Goal: Use online tool/utility: Utilize a website feature to perform a specific function

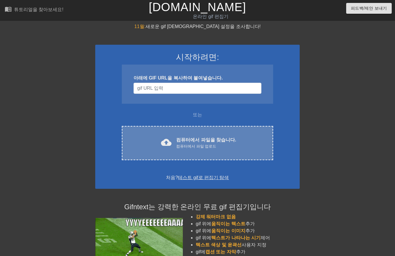
click at [197, 144] on div "컴퓨터에서 파일 업로드" at bounding box center [206, 146] width 60 height 6
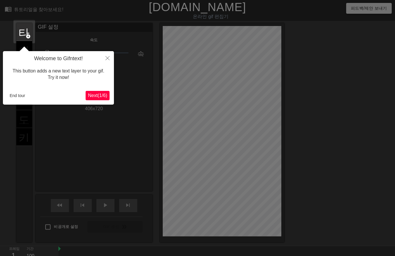
scroll to position [14, 0]
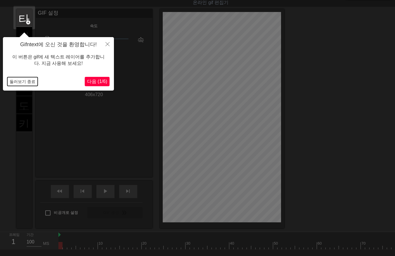
click at [26, 82] on button "둘러보기 종료" at bounding box center [22, 81] width 30 height 9
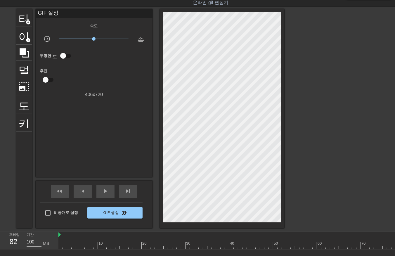
drag, startPoint x: 59, startPoint y: 244, endPoint x: 409, endPoint y: 253, distance: 350.3
click at [394, 253] on html "menu_book 튜토리얼을 찾아보세요! Gifntext.com 온라인 gif 편집기 피드백/제안 보내기 타이틀 add_circle 이미지 a…" at bounding box center [197, 138] width 395 height 304
drag, startPoint x: 385, startPoint y: 246, endPoint x: 372, endPoint y: 250, distance: 13.8
click at [374, 249] on div "10 20 30 40 50 60 70 80" at bounding box center [226, 241] width 336 height 18
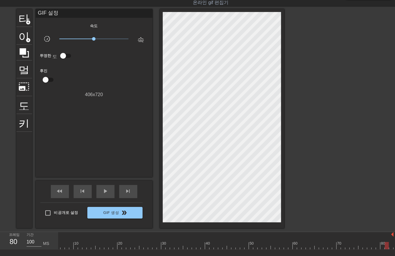
drag, startPoint x: 374, startPoint y: 244, endPoint x: 383, endPoint y: 246, distance: 10.0
click at [385, 247] on div at bounding box center [386, 245] width 4 height 7
click at [377, 246] on div at bounding box center [213, 245] width 359 height 7
click at [372, 247] on div at bounding box center [213, 245] width 359 height 7
click at [366, 248] on div at bounding box center [213, 245] width 359 height 7
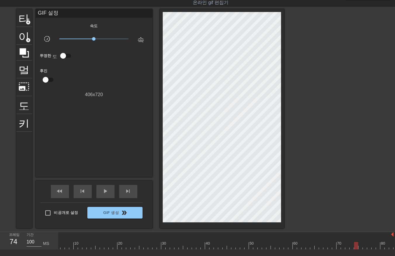
click at [355, 246] on div at bounding box center [213, 245] width 359 height 7
click at [360, 244] on div at bounding box center [213, 245] width 359 height 7
click at [360, 244] on div at bounding box center [360, 245] width 4 height 7
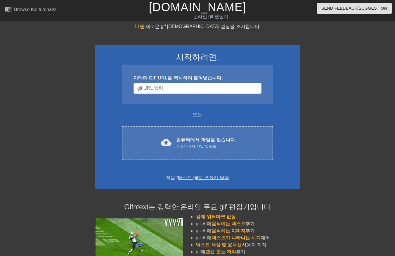
scroll to position [14, 0]
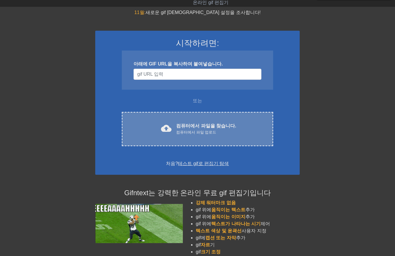
click at [186, 127] on font "컴퓨터에서 파일을 찾습니다." at bounding box center [206, 125] width 60 height 5
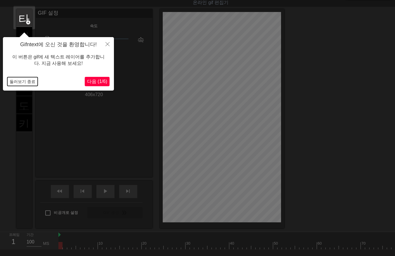
click at [25, 79] on button "둘러보기 종료" at bounding box center [22, 81] width 30 height 9
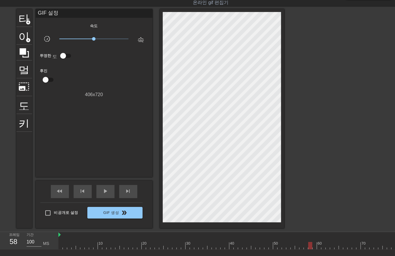
drag, startPoint x: 60, startPoint y: 245, endPoint x: 305, endPoint y: 242, distance: 244.9
click at [308, 244] on div at bounding box center [310, 245] width 4 height 7
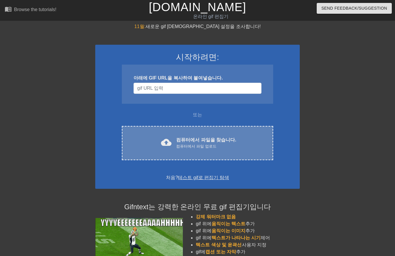
scroll to position [14, 0]
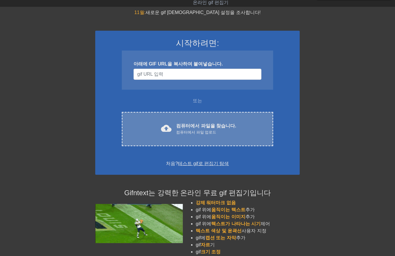
click at [213, 129] on div "컴퓨터에서 파일 업로드" at bounding box center [206, 132] width 60 height 6
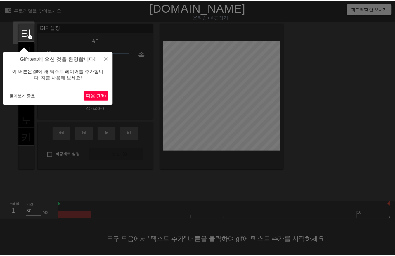
scroll to position [9, 0]
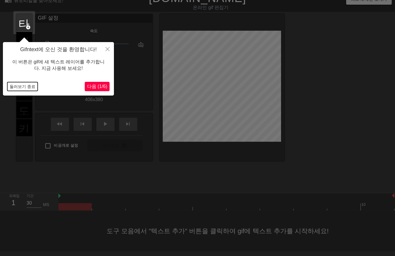
click at [24, 84] on button "둘러보기 종료" at bounding box center [22, 86] width 30 height 9
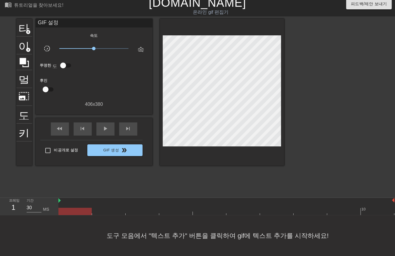
drag, startPoint x: 210, startPoint y: 161, endPoint x: 214, endPoint y: 163, distance: 4.6
click at [207, 149] on div "타이틀 add_circle 이미지 add_circle 멀떠구니 photo_size_select_large 도움말 키보드 GIF 설정 속도 sl…" at bounding box center [150, 106] width 268 height 175
drag, startPoint x: 110, startPoint y: 204, endPoint x: 131, endPoint y: 203, distance: 21.6
click at [111, 207] on div at bounding box center [226, 210] width 336 height 7
drag, startPoint x: 142, startPoint y: 203, endPoint x: 150, endPoint y: 203, distance: 8.8
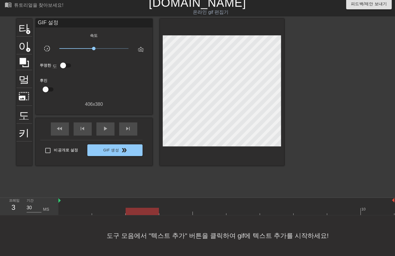
click at [142, 207] on div at bounding box center [226, 210] width 336 height 7
click at [175, 207] on div at bounding box center [226, 210] width 336 height 7
drag, startPoint x: 207, startPoint y: 205, endPoint x: 210, endPoint y: 205, distance: 3.3
click at [209, 207] on div at bounding box center [226, 210] width 336 height 7
drag, startPoint x: 243, startPoint y: 203, endPoint x: 250, endPoint y: 205, distance: 7.4
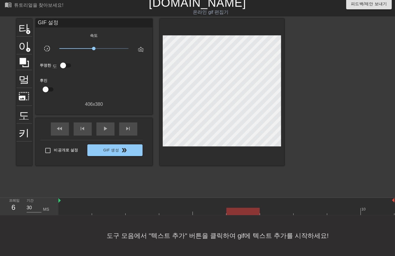
click at [245, 207] on div at bounding box center [226, 210] width 336 height 7
drag, startPoint x: 271, startPoint y: 205, endPoint x: 276, endPoint y: 206, distance: 5.3
click at [273, 207] on div at bounding box center [226, 210] width 336 height 7
drag, startPoint x: 308, startPoint y: 204, endPoint x: 313, endPoint y: 205, distance: 4.4
click at [312, 207] on div at bounding box center [226, 210] width 336 height 7
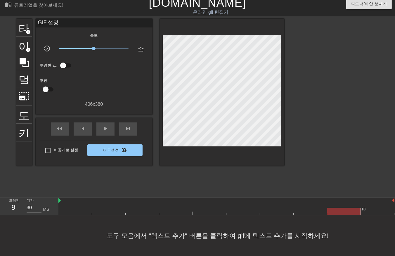
drag, startPoint x: 342, startPoint y: 205, endPoint x: 355, endPoint y: 205, distance: 13.1
click at [345, 207] on div at bounding box center [226, 210] width 336 height 7
drag, startPoint x: 372, startPoint y: 205, endPoint x: 375, endPoint y: 206, distance: 3.1
click at [374, 207] on div at bounding box center [226, 210] width 336 height 7
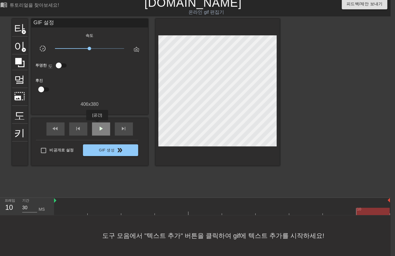
click at [97, 125] on span "play_arrow" at bounding box center [100, 128] width 7 height 7
drag, startPoint x: 101, startPoint y: 126, endPoint x: 103, endPoint y: 133, distance: 7.9
click at [102, 129] on div "일시 중지" at bounding box center [101, 128] width 18 height 13
drag, startPoint x: 64, startPoint y: 204, endPoint x: 81, endPoint y: 209, distance: 17.8
click at [65, 207] on div at bounding box center [222, 210] width 336 height 7
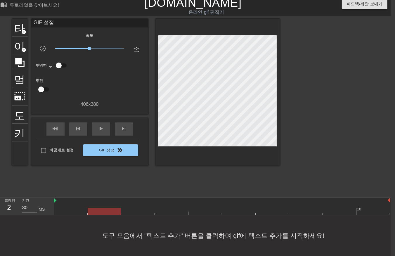
drag, startPoint x: 104, startPoint y: 205, endPoint x: 126, endPoint y: 204, distance: 21.9
click at [104, 207] on div at bounding box center [222, 210] width 336 height 7
drag, startPoint x: 137, startPoint y: 205, endPoint x: 152, endPoint y: 208, distance: 15.2
click at [140, 207] on div at bounding box center [222, 210] width 336 height 7
drag, startPoint x: 173, startPoint y: 205, endPoint x: 189, endPoint y: 205, distance: 15.8
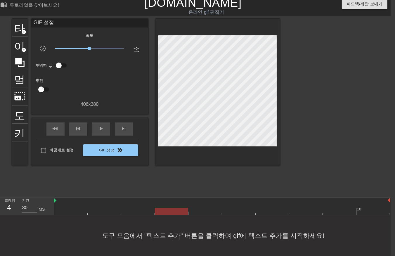
click at [175, 207] on div at bounding box center [222, 210] width 336 height 7
drag, startPoint x: 205, startPoint y: 205, endPoint x: 221, endPoint y: 207, distance: 16.7
click at [207, 207] on div at bounding box center [222, 210] width 336 height 7
drag, startPoint x: 235, startPoint y: 205, endPoint x: 243, endPoint y: 204, distance: 7.7
click at [237, 207] on div at bounding box center [222, 210] width 336 height 7
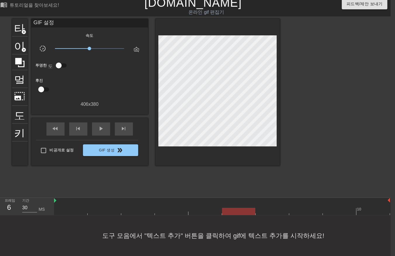
drag, startPoint x: 269, startPoint y: 204, endPoint x: 283, endPoint y: 206, distance: 13.9
click at [271, 207] on div at bounding box center [222, 210] width 336 height 7
drag, startPoint x: 305, startPoint y: 202, endPoint x: 307, endPoint y: 204, distance: 3.1
click at [307, 204] on div "10" at bounding box center [222, 206] width 336 height 17
drag, startPoint x: 333, startPoint y: 204, endPoint x: 343, endPoint y: 206, distance: 10.8
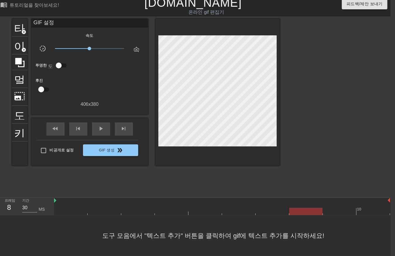
click at [336, 207] on div at bounding box center [222, 210] width 336 height 7
click at [372, 205] on div "10" at bounding box center [222, 206] width 336 height 17
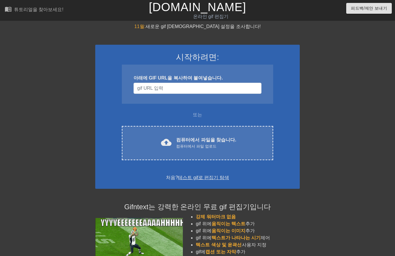
scroll to position [9, 4]
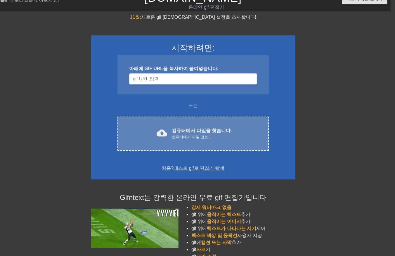
click at [207, 137] on div "컴퓨터에서 파일 업로드" at bounding box center [202, 137] width 60 height 6
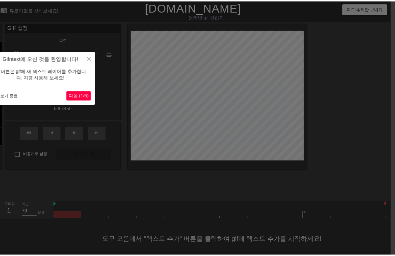
scroll to position [9, 4]
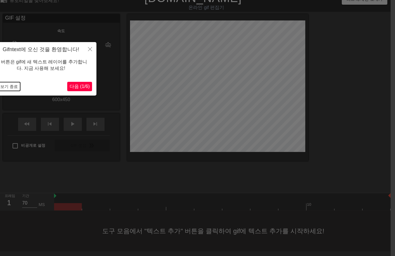
click at [9, 87] on button "둘러보기 종료" at bounding box center [5, 86] width 30 height 9
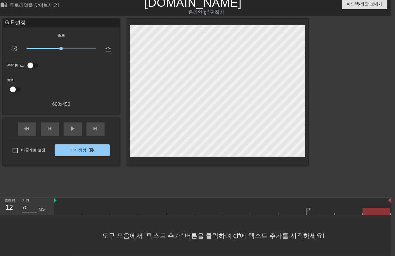
drag, startPoint x: 68, startPoint y: 206, endPoint x: 390, endPoint y: 208, distance: 321.3
click at [389, 208] on div at bounding box center [376, 210] width 28 height 7
drag, startPoint x: 69, startPoint y: 123, endPoint x: 69, endPoint y: 126, distance: 3.2
click at [69, 125] on span "play_arrow" at bounding box center [72, 128] width 7 height 7
drag, startPoint x: 70, startPoint y: 125, endPoint x: 71, endPoint y: 130, distance: 4.8
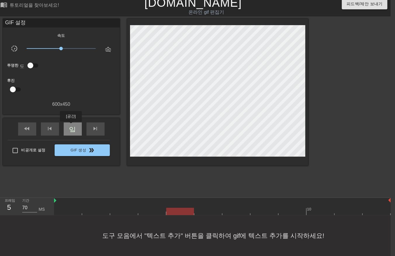
click at [71, 127] on span "일시 중지" at bounding box center [72, 128] width 7 height 7
click at [71, 126] on span "play_arrow" at bounding box center [72, 128] width 7 height 7
click at [71, 127] on span "일시 중지" at bounding box center [72, 128] width 7 height 7
click at [69, 207] on div at bounding box center [222, 210] width 336 height 7
click at [100, 207] on div at bounding box center [222, 210] width 336 height 7
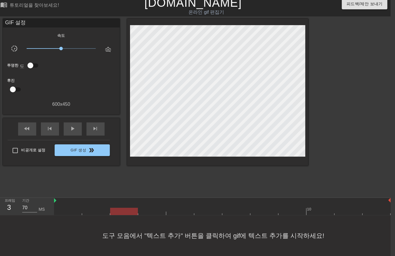
drag, startPoint x: 121, startPoint y: 206, endPoint x: 136, endPoint y: 205, distance: 14.9
click at [122, 207] on div at bounding box center [222, 210] width 336 height 7
drag, startPoint x: 147, startPoint y: 203, endPoint x: 150, endPoint y: 205, distance: 3.7
click at [149, 207] on div at bounding box center [222, 210] width 336 height 7
click at [180, 207] on div at bounding box center [222, 210] width 336 height 7
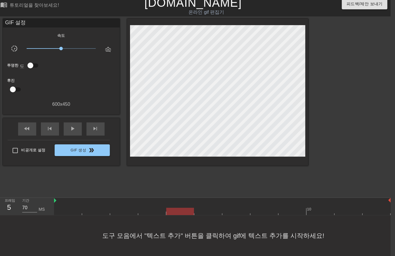
click at [205, 207] on div at bounding box center [222, 210] width 336 height 7
click at [232, 207] on div at bounding box center [222, 210] width 336 height 7
drag, startPoint x: 264, startPoint y: 206, endPoint x: 285, endPoint y: 206, distance: 20.7
click at [267, 207] on div at bounding box center [222, 210] width 336 height 7
drag, startPoint x: 289, startPoint y: 206, endPoint x: 293, endPoint y: 207, distance: 3.6
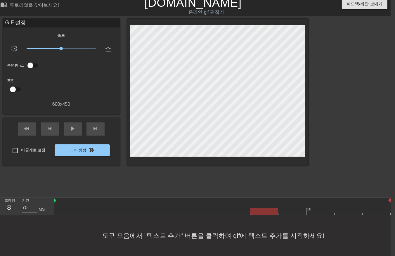
click at [293, 207] on div at bounding box center [222, 210] width 336 height 7
drag, startPoint x: 317, startPoint y: 204, endPoint x: 321, endPoint y: 205, distance: 4.4
click at [321, 207] on div at bounding box center [222, 210] width 336 height 7
drag, startPoint x: 343, startPoint y: 204, endPoint x: 351, endPoint y: 203, distance: 8.4
click at [346, 207] on div at bounding box center [222, 210] width 336 height 7
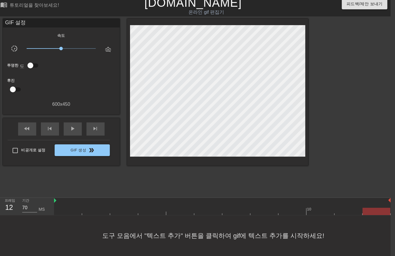
click at [372, 207] on div at bounding box center [222, 210] width 336 height 7
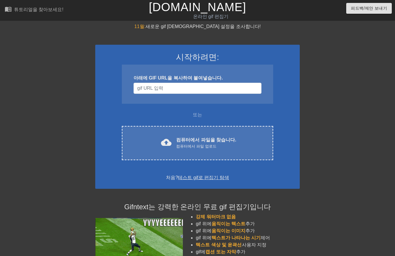
scroll to position [11, 4]
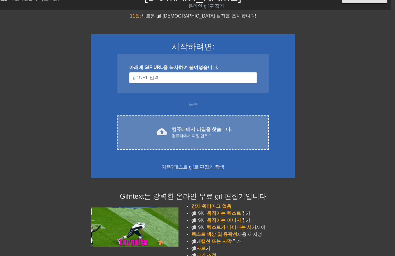
click at [192, 128] on font "컴퓨터에서 파일을 찾습니다." at bounding box center [202, 129] width 60 height 5
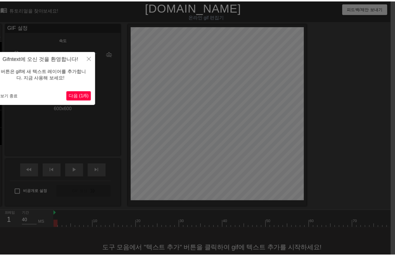
scroll to position [14, 4]
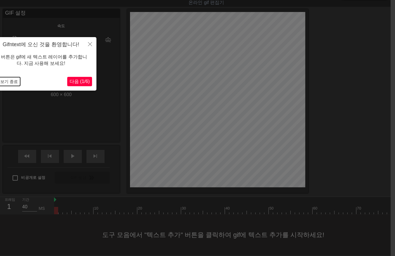
click at [10, 82] on button "둘러보기 종료" at bounding box center [5, 81] width 30 height 9
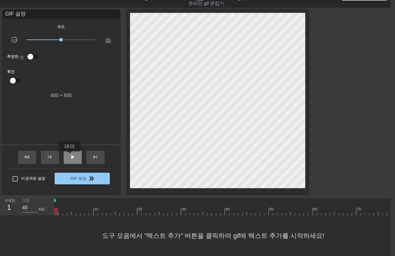
click at [69, 155] on span "play_arrow" at bounding box center [72, 156] width 7 height 7
click at [69, 155] on span "일시 중지" at bounding box center [72, 156] width 7 height 7
drag, startPoint x: 55, startPoint y: 210, endPoint x: 408, endPoint y: 217, distance: 352.6
click at [390, 217] on html "menu_book 튜토리얼을 찾아보세요! [DOMAIN_NAME] 온라인 gif 편집기 피드백/제안 보내기 타이틀 add_circle 이미지 …" at bounding box center [193, 121] width 395 height 269
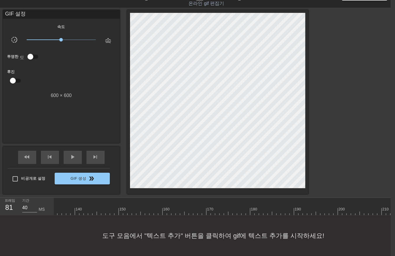
scroll to position [0, 676]
drag, startPoint x: 54, startPoint y: 211, endPoint x: -1, endPoint y: 193, distance: 58.5
click at [0, 193] on html "menu_book 튜토리얼을 찾아보세요! [DOMAIN_NAME] 온라인 gif 편집기 피드백/제안 보내기 타이틀 add_circle 이미지 …" at bounding box center [193, 121] width 395 height 269
click at [69, 155] on span "play_arrow" at bounding box center [72, 156] width 7 height 7
